Goal: Consume media (video, audio)

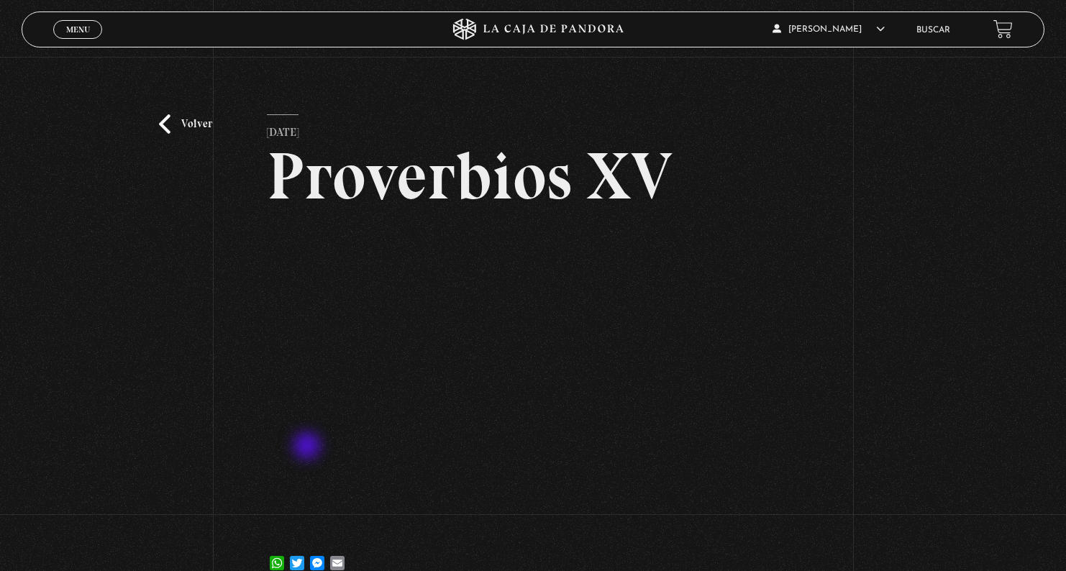
scroll to position [116, 0]
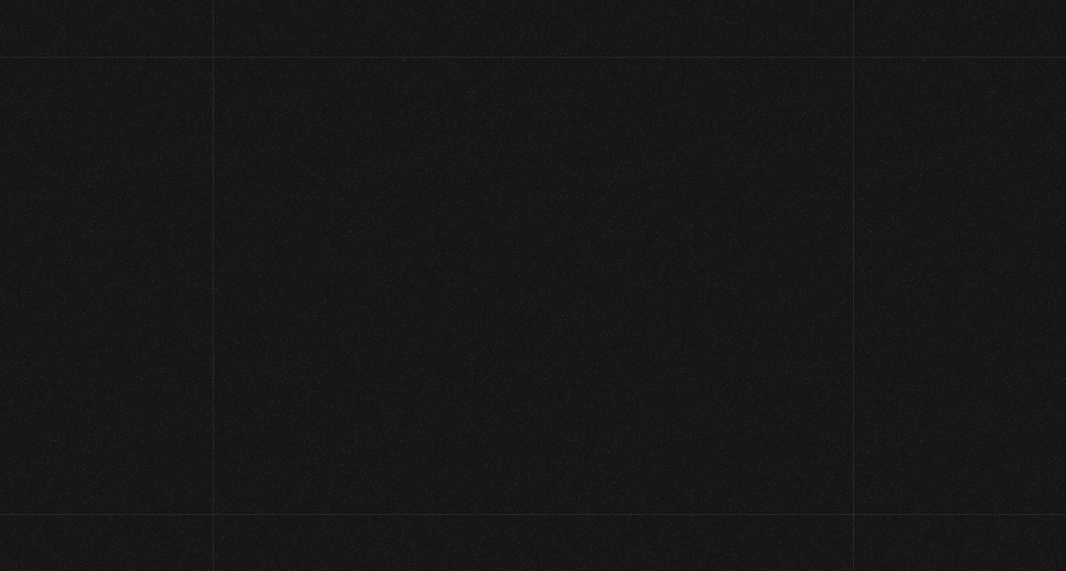
scroll to position [106, 0]
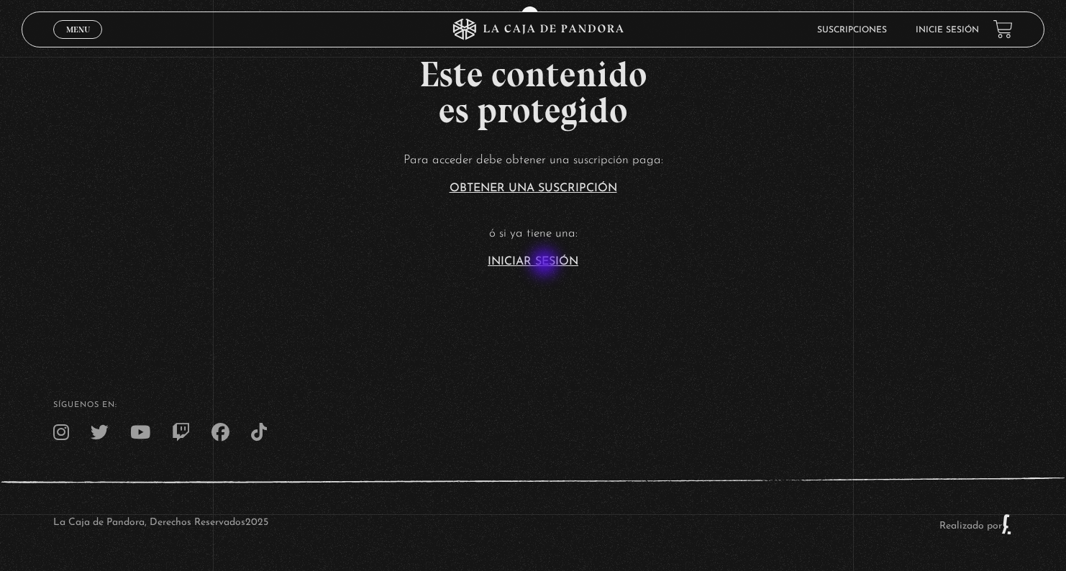
click at [546, 264] on link "Iniciar Sesión" at bounding box center [533, 262] width 91 height 12
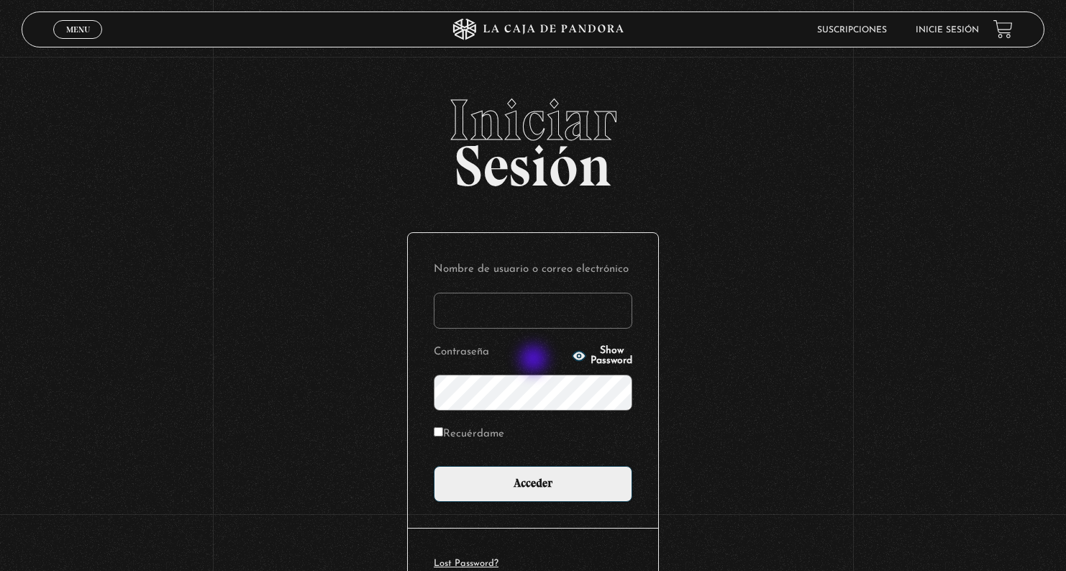
type input "gwenp2582@gmail.com"
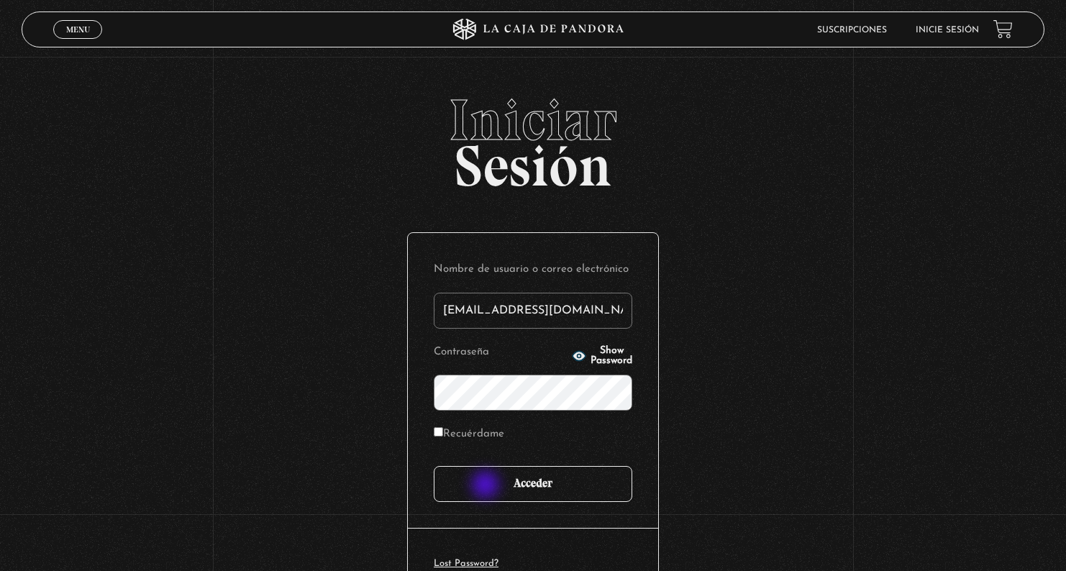
click at [487, 486] on input "Acceder" at bounding box center [533, 484] width 198 height 36
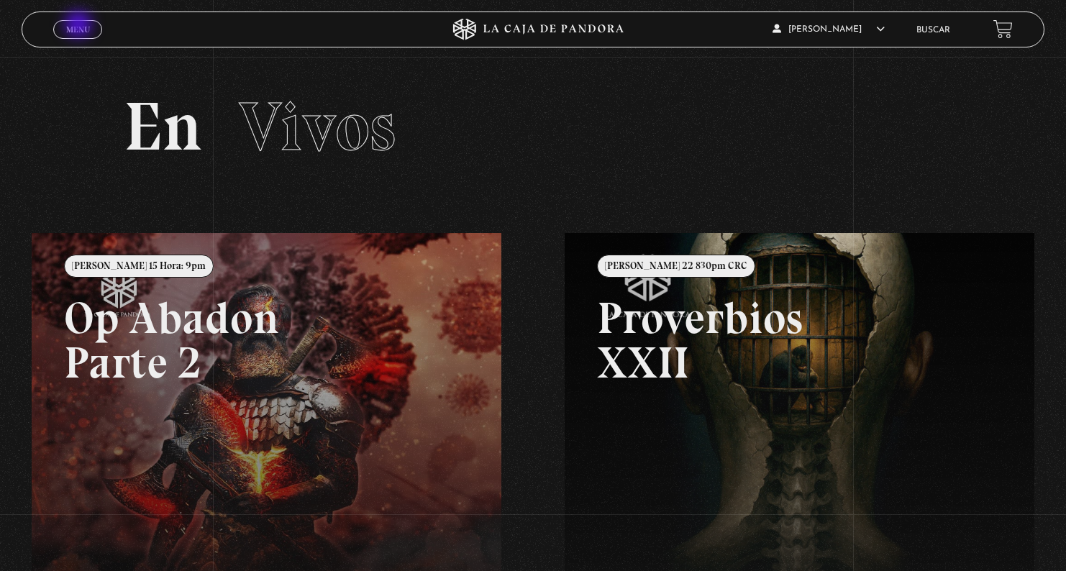
click at [81, 27] on span "Menu" at bounding box center [78, 29] width 24 height 9
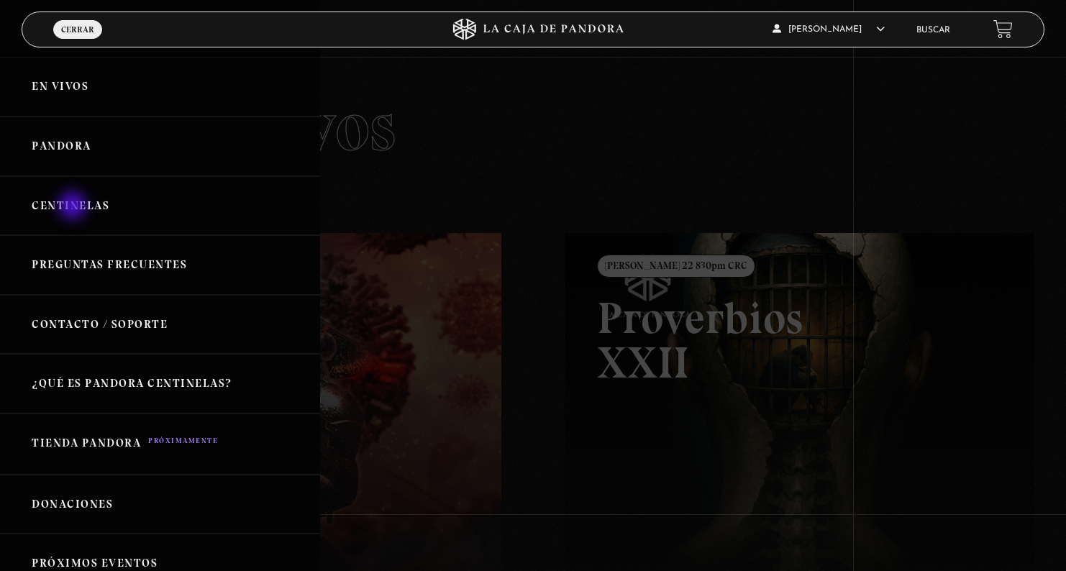
click at [73, 206] on link "Centinelas" at bounding box center [160, 206] width 320 height 60
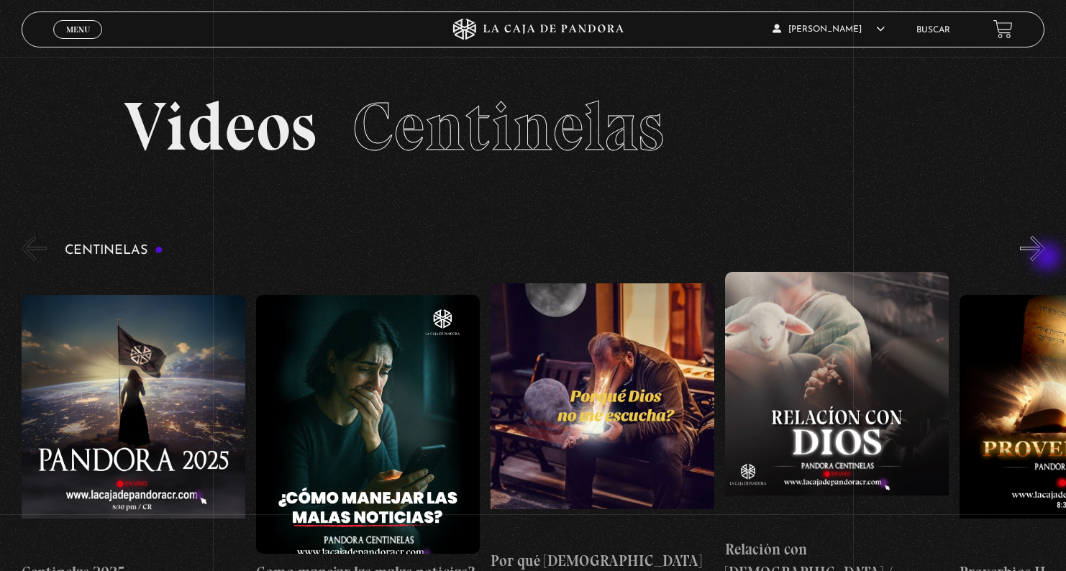
click at [1041, 244] on button "»" at bounding box center [1032, 248] width 25 height 25
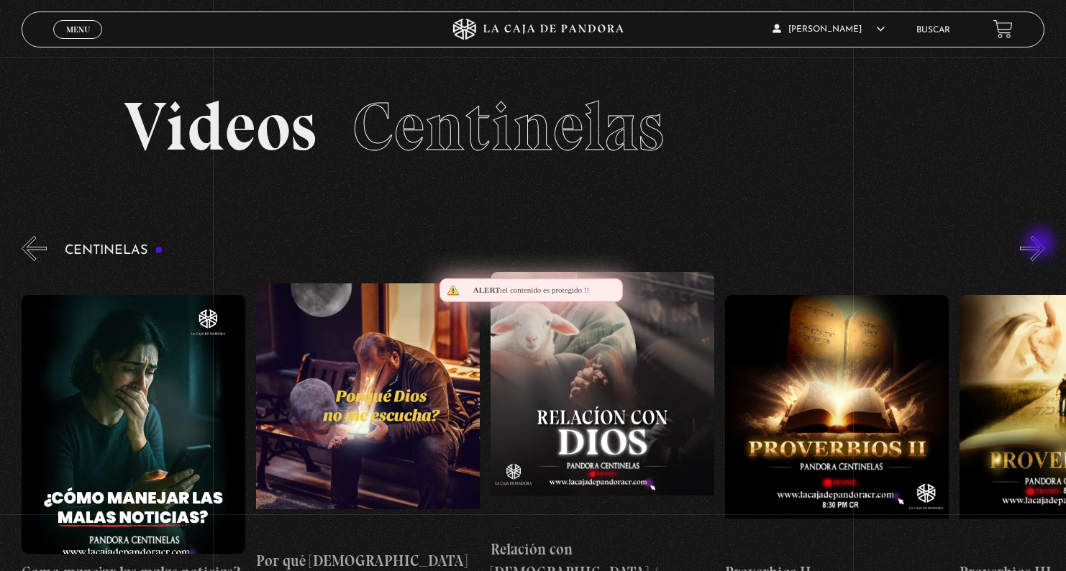
click at [1041, 244] on button "»" at bounding box center [1032, 248] width 25 height 25
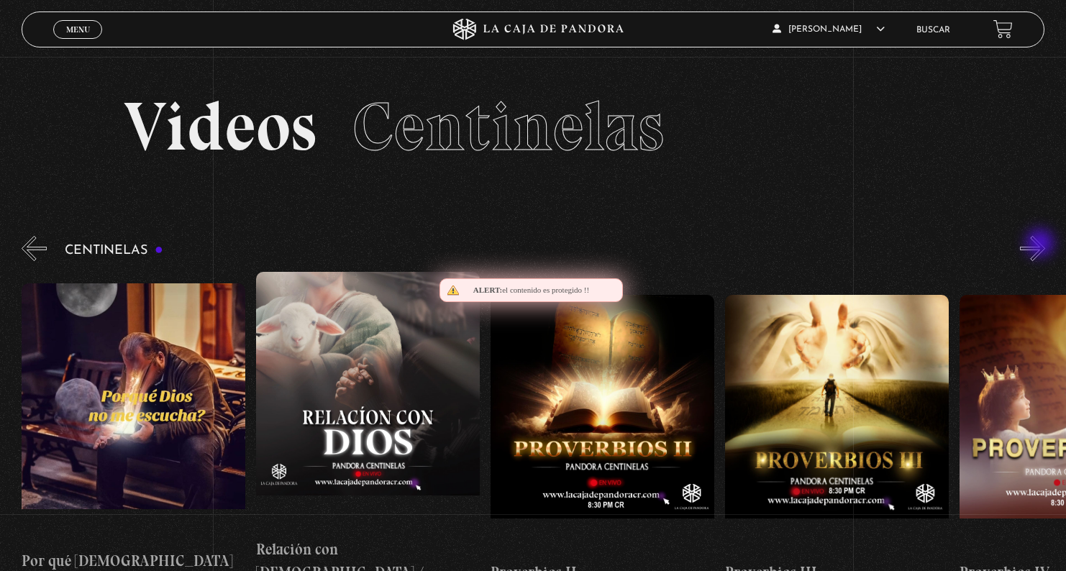
click at [1041, 244] on button "»" at bounding box center [1032, 248] width 25 height 25
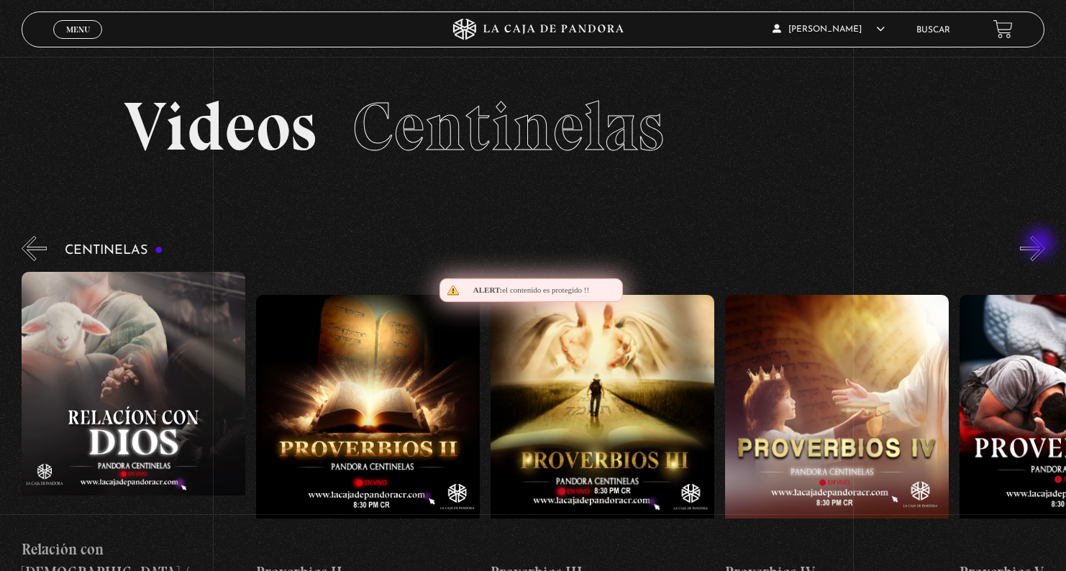
click at [1041, 244] on button "»" at bounding box center [1032, 248] width 25 height 25
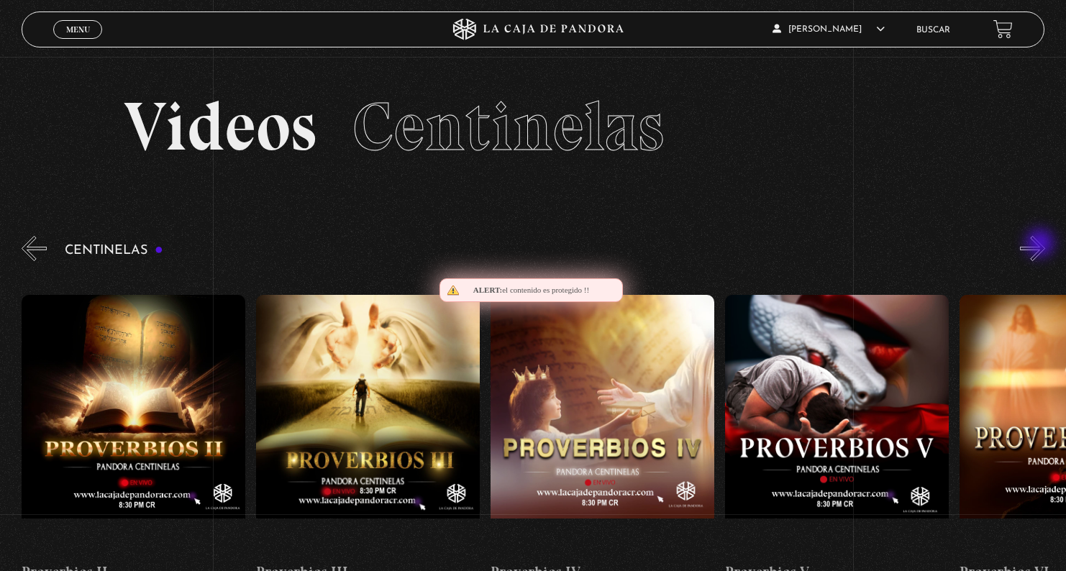
click at [1041, 244] on button "»" at bounding box center [1032, 248] width 25 height 25
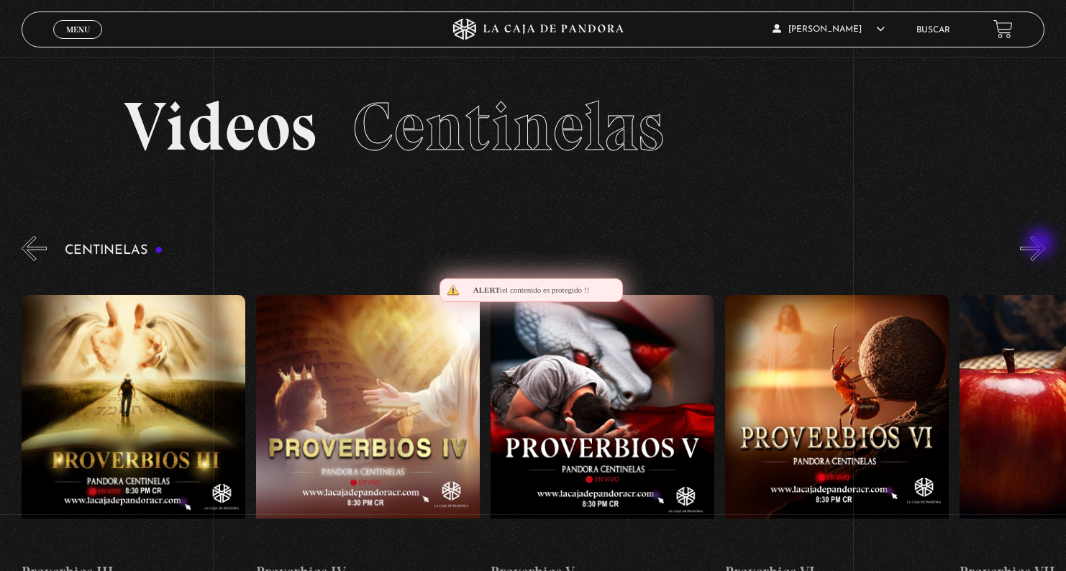
click at [1041, 244] on button "»" at bounding box center [1032, 248] width 25 height 25
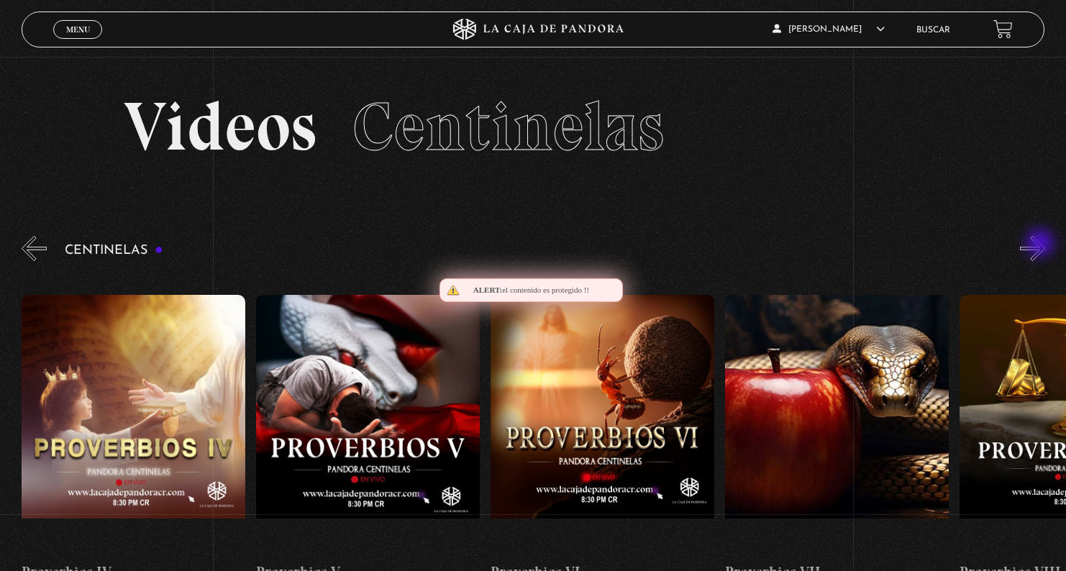
click at [1041, 244] on button "»" at bounding box center [1032, 248] width 25 height 25
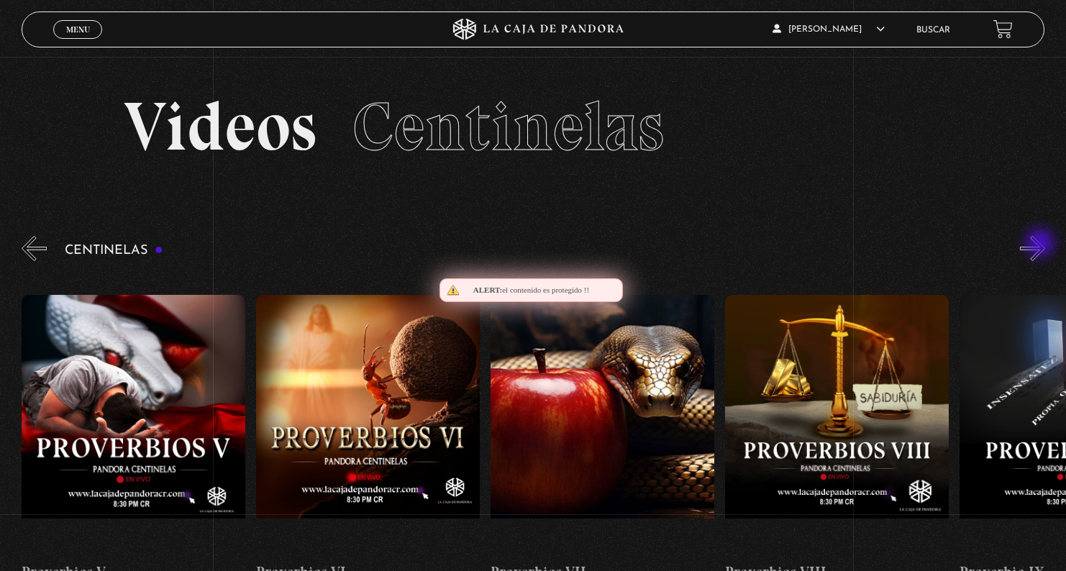
click at [1041, 244] on button "»" at bounding box center [1032, 248] width 25 height 25
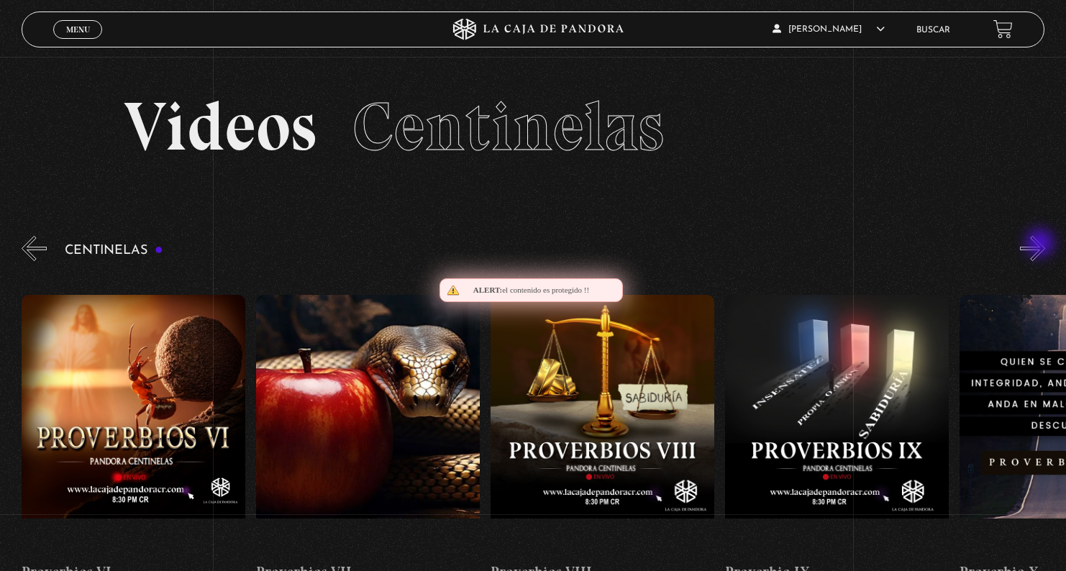
click at [1041, 244] on button "»" at bounding box center [1032, 248] width 25 height 25
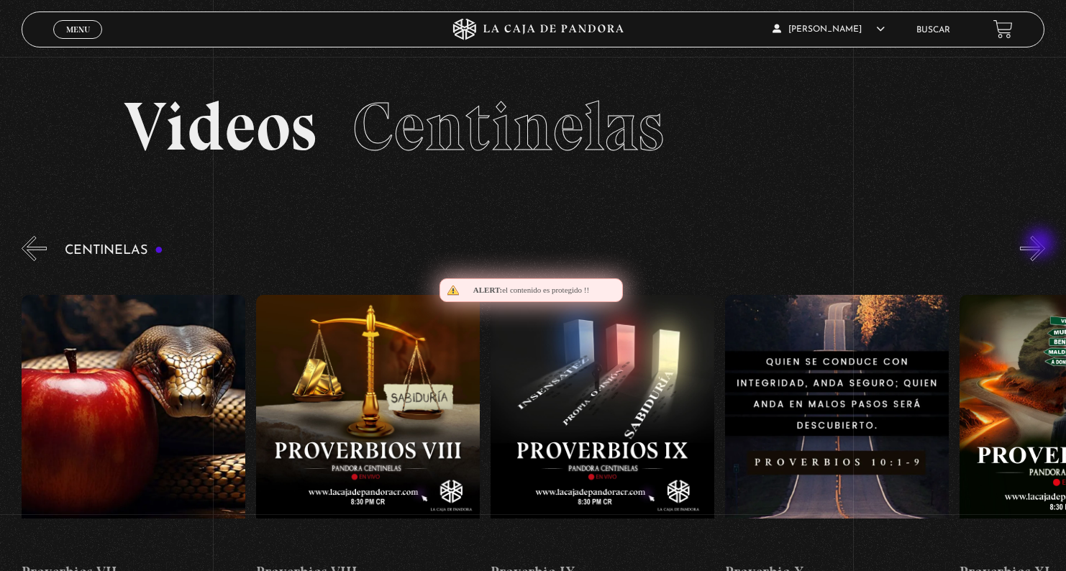
click at [1041, 244] on button "»" at bounding box center [1032, 248] width 25 height 25
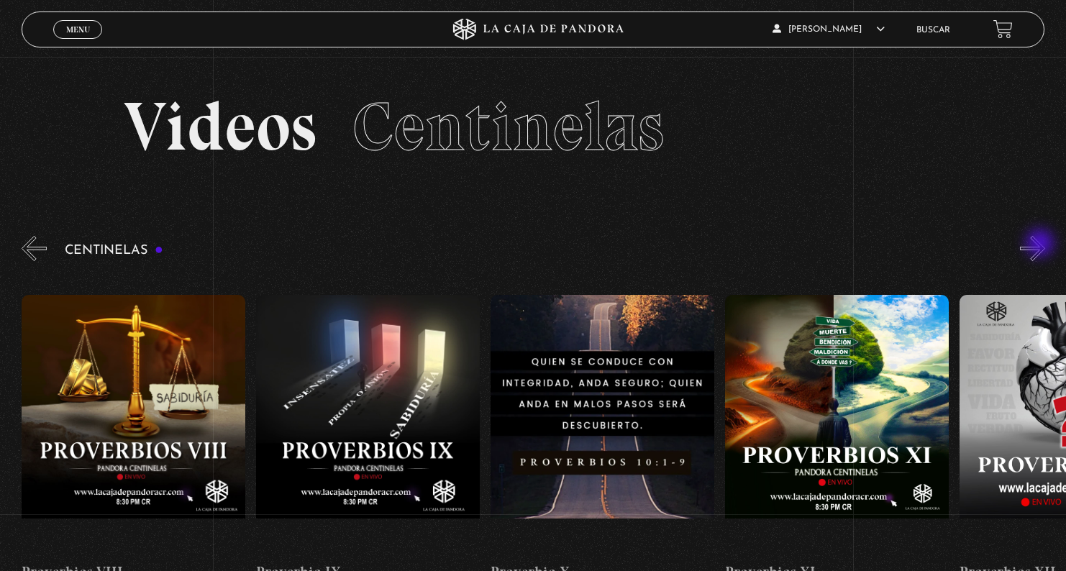
click at [1041, 244] on button "»" at bounding box center [1032, 248] width 25 height 25
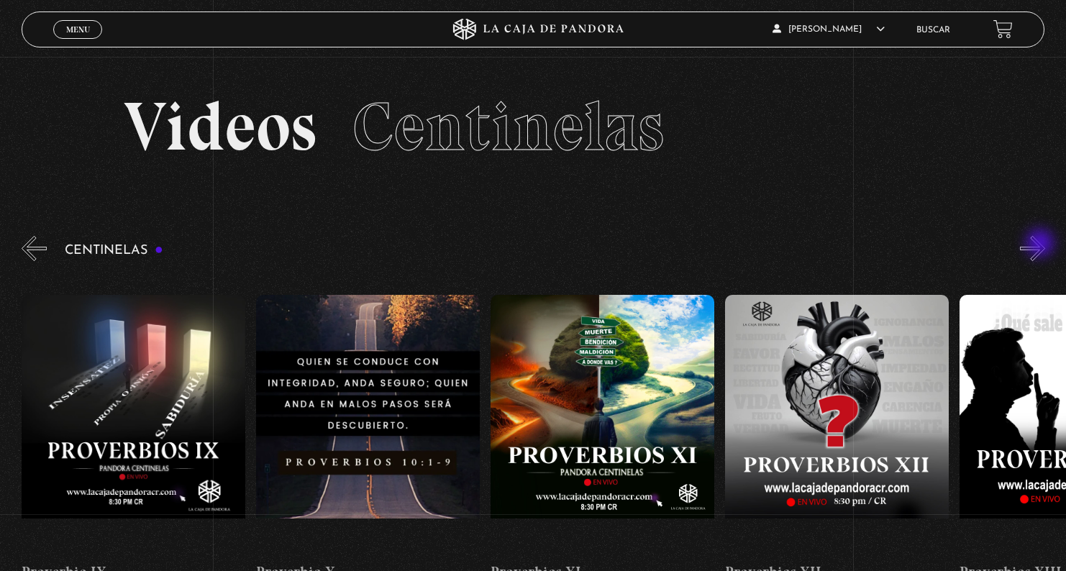
click at [1041, 244] on button "»" at bounding box center [1032, 248] width 25 height 25
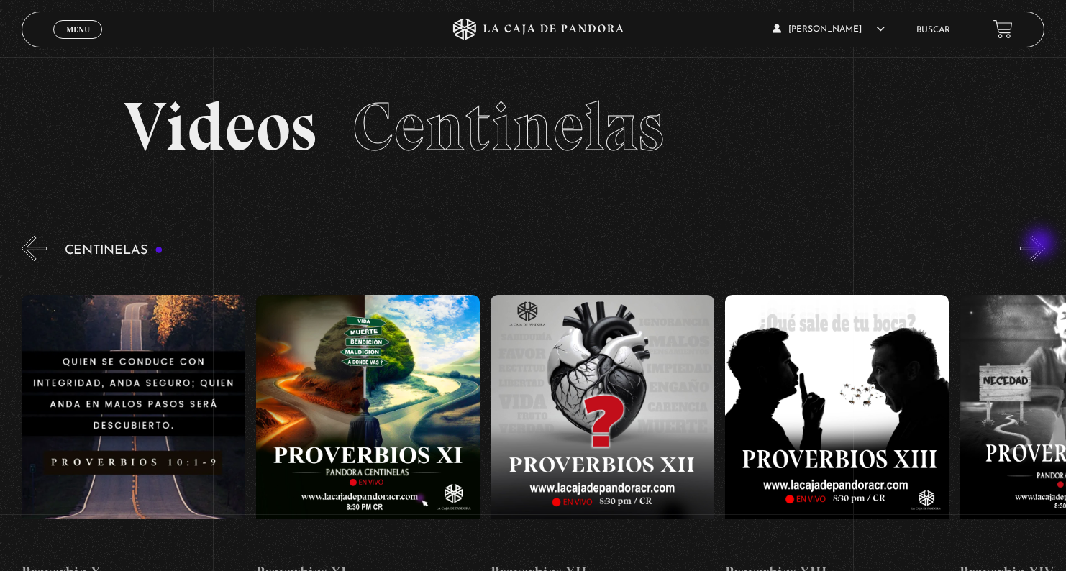
click at [1041, 244] on button "»" at bounding box center [1032, 248] width 25 height 25
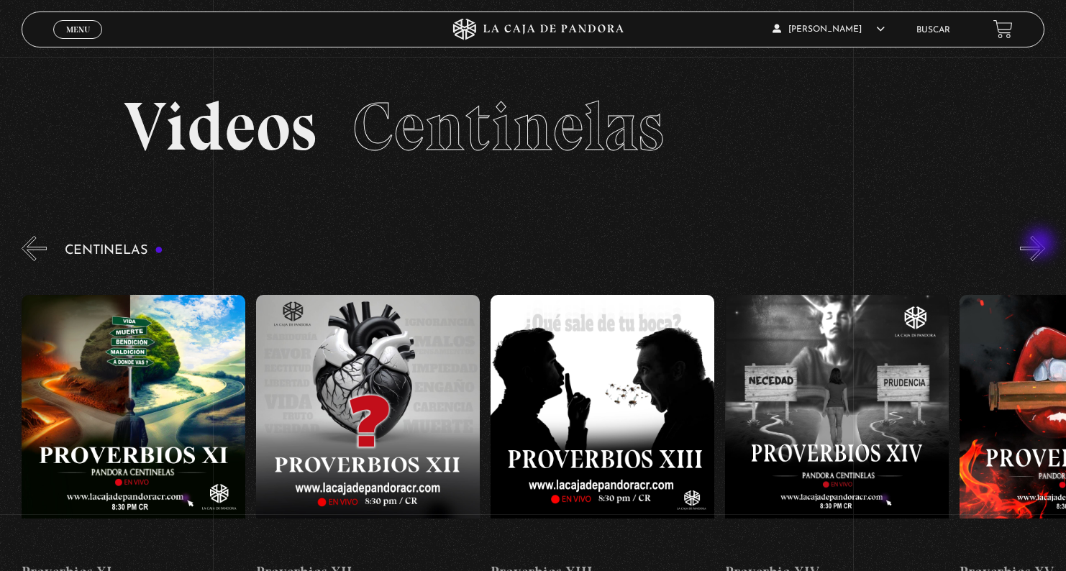
click at [1041, 244] on button "»" at bounding box center [1032, 248] width 25 height 25
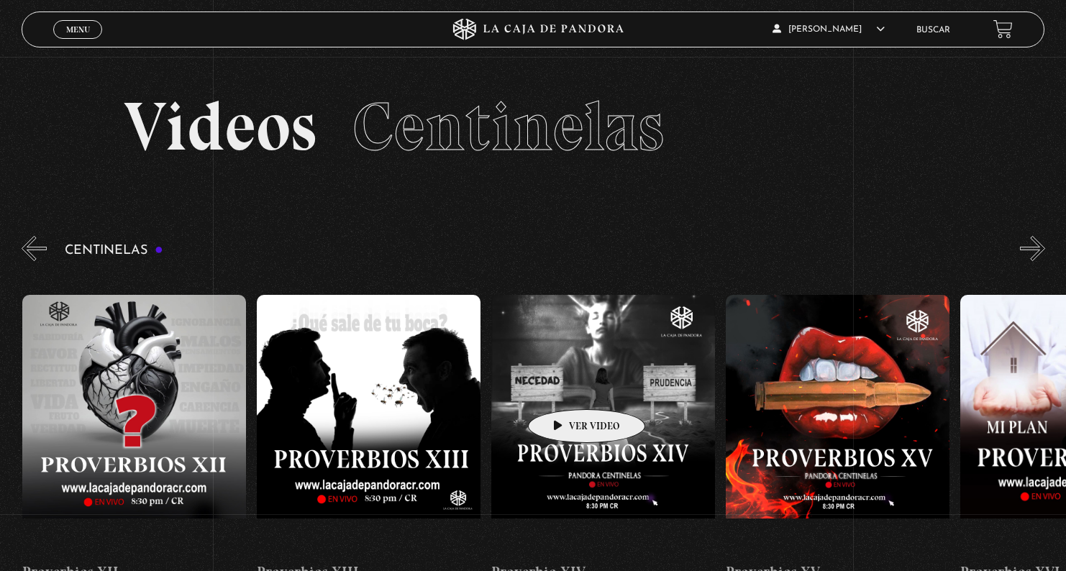
scroll to position [0, 3282]
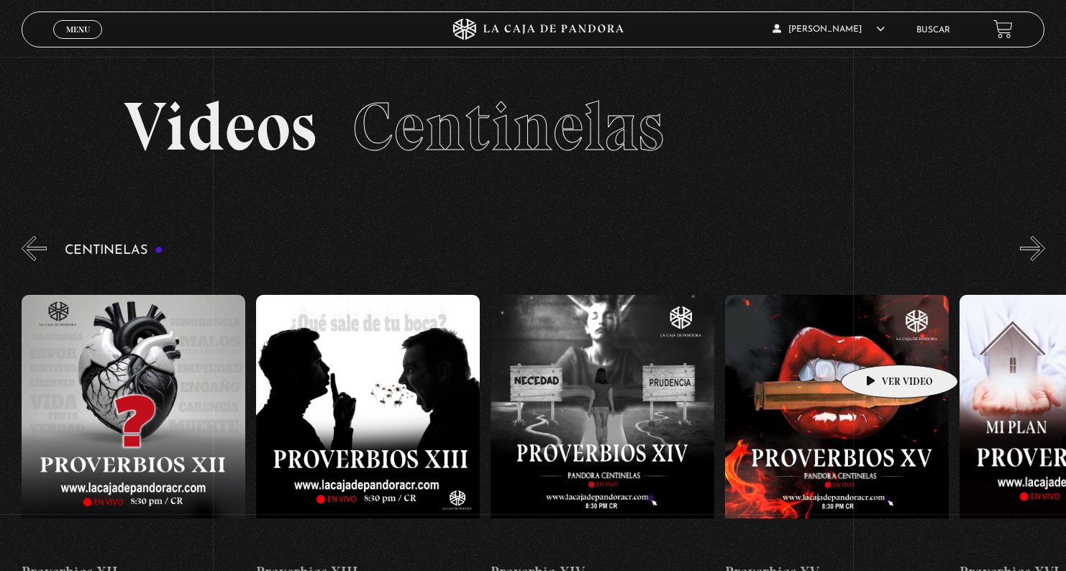
click at [877, 343] on figure at bounding box center [837, 424] width 224 height 259
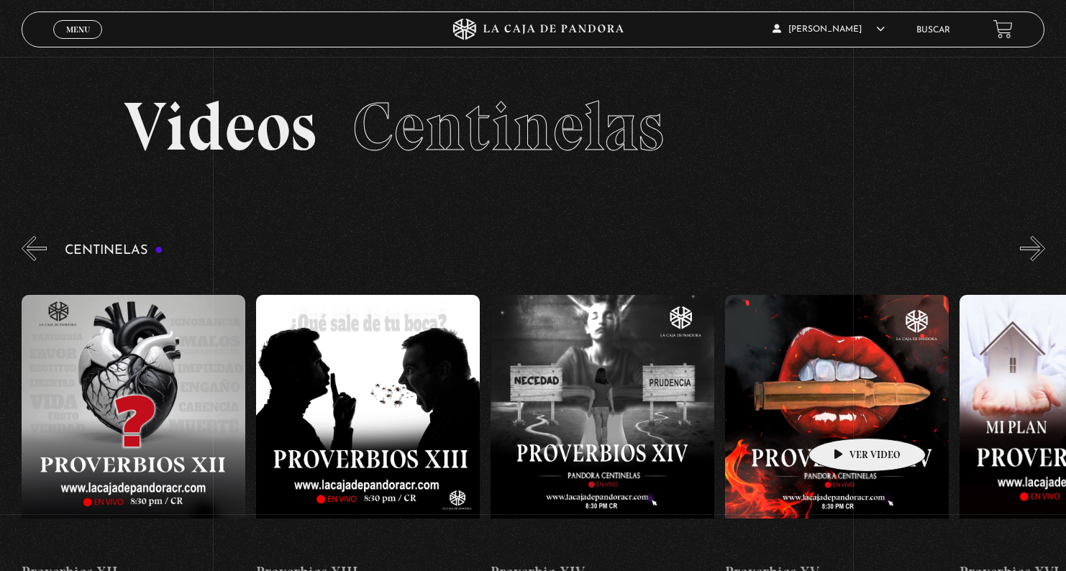
click at [843, 418] on figure at bounding box center [837, 424] width 224 height 259
